Goal: Task Accomplishment & Management: Use online tool/utility

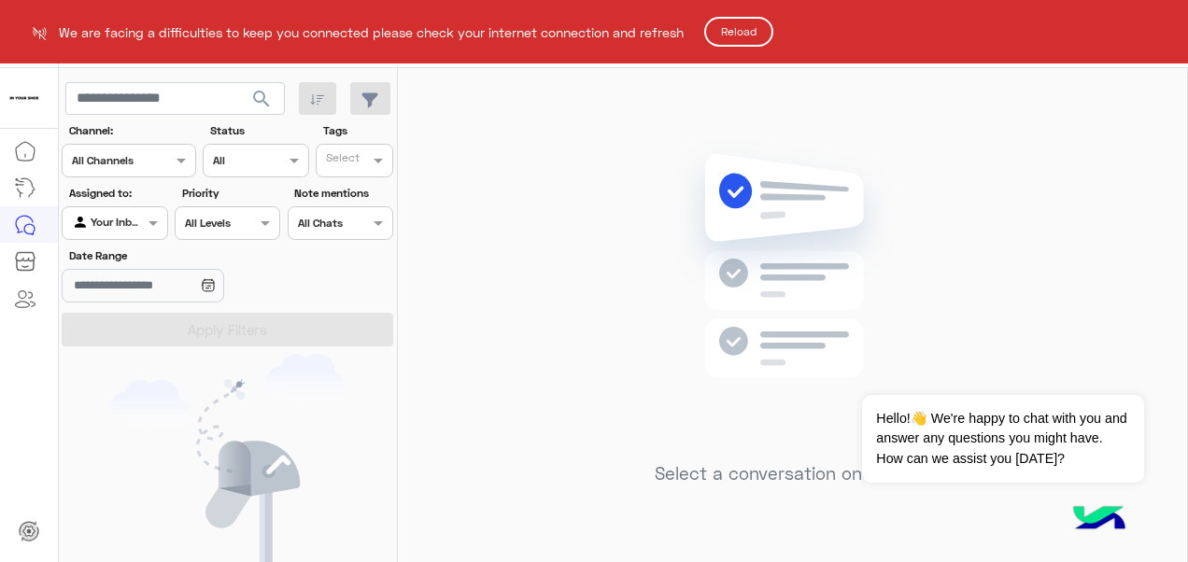
click at [712, 29] on button "Reload" at bounding box center [738, 32] width 69 height 30
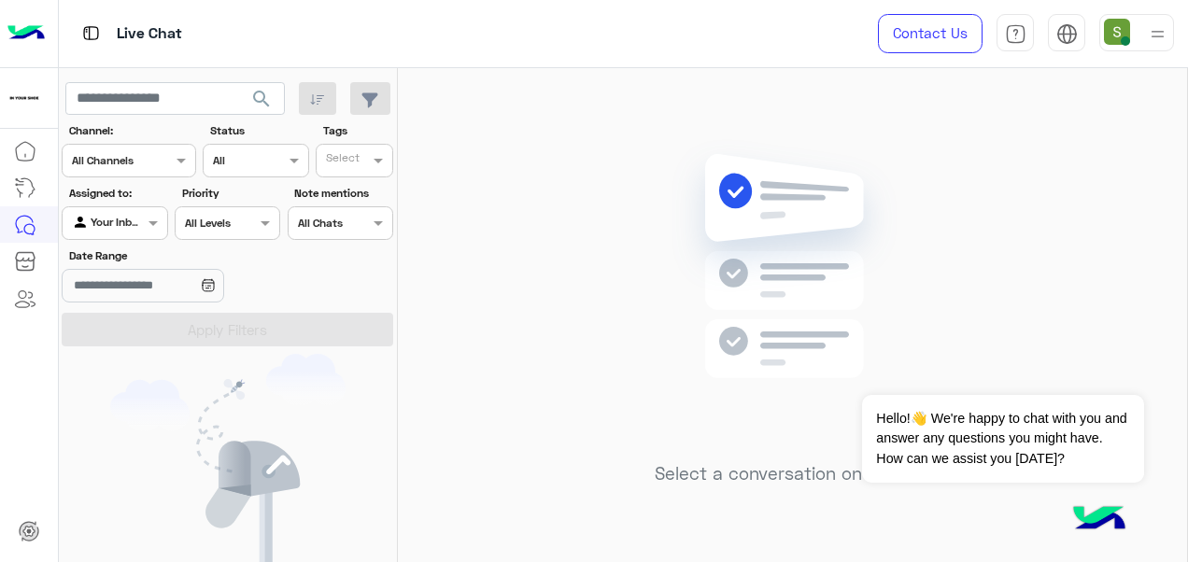
click at [1137, 31] on div at bounding box center [1136, 32] width 75 height 37
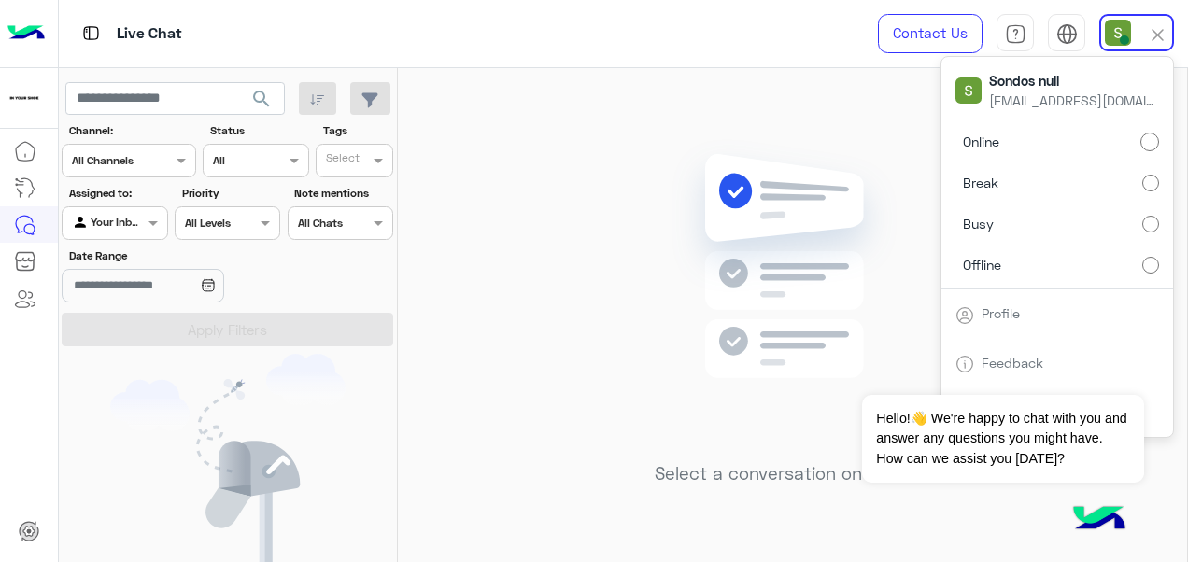
click at [1113, 178] on label "Break" at bounding box center [1057, 183] width 204 height 34
